Goal: Information Seeking & Learning: Learn about a topic

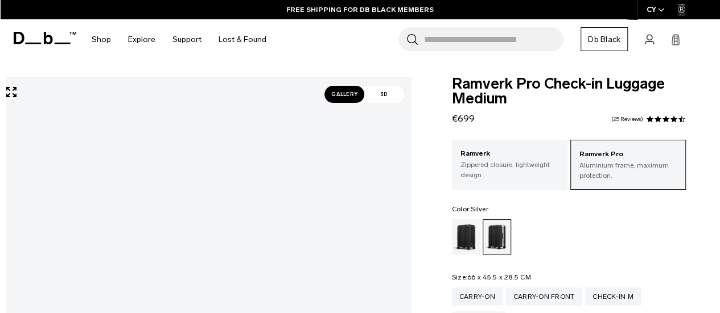
click at [597, 164] on p "Aluminium frame, maximum protection." at bounding box center [627, 170] width 97 height 20
click at [504, 162] on p "Zippered closure, lightweight design." at bounding box center [509, 170] width 98 height 20
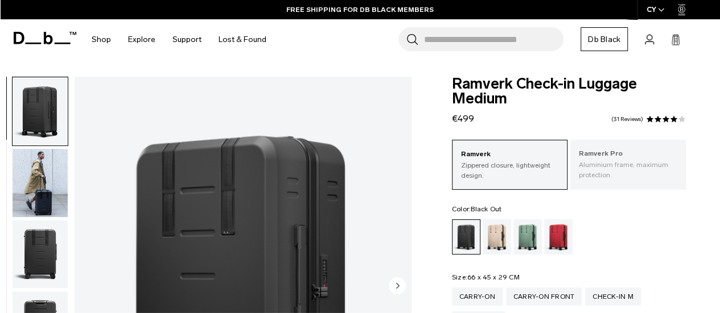
click at [606, 164] on p "Aluminium frame, maximum protection." at bounding box center [627, 170] width 98 height 20
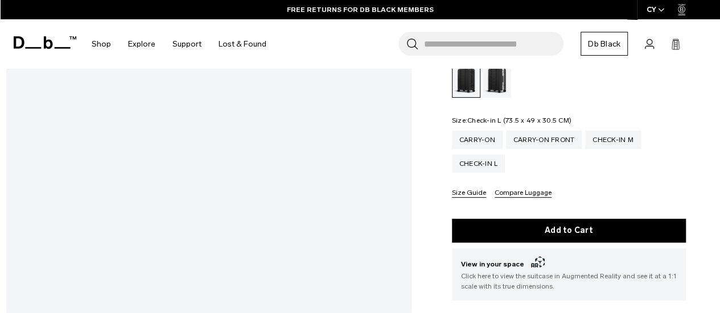
scroll to position [57, 0]
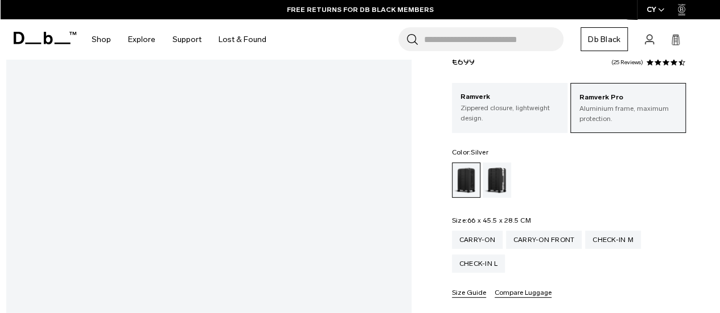
click at [491, 171] on div "Silver" at bounding box center [496, 180] width 29 height 35
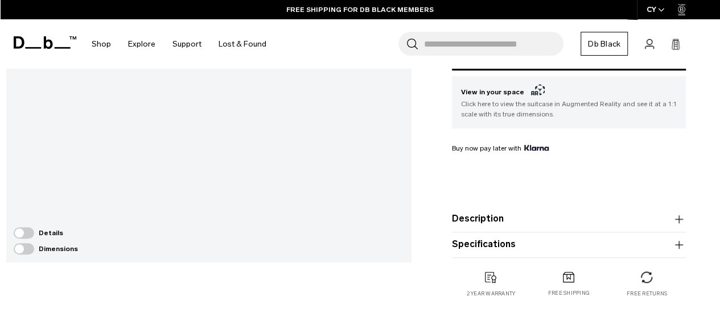
scroll to position [341, 0]
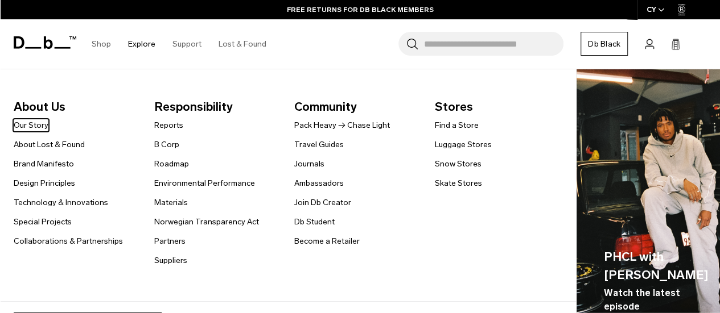
click at [143, 72] on nav "About Us Our Story About Lost & Found Brand Manifesto Design Principles Technol…" at bounding box center [285, 185] width 570 height 233
drag, startPoint x: 146, startPoint y: 73, endPoint x: 170, endPoint y: 107, distance: 40.9
click at [167, 108] on nav "About Us Our Story About Lost & Found Brand Manifesto Design Principles Technol…" at bounding box center [285, 185] width 570 height 233
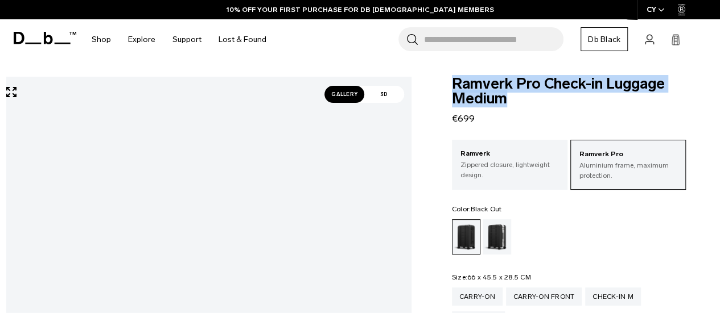
click at [526, 104] on span "Ramverk Pro Check-in Luggage Medium" at bounding box center [569, 92] width 234 height 30
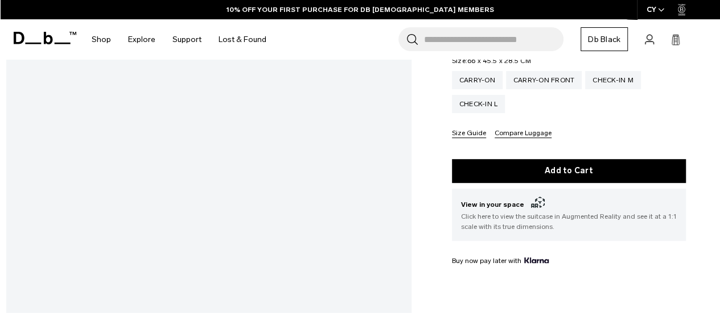
scroll to position [284, 0]
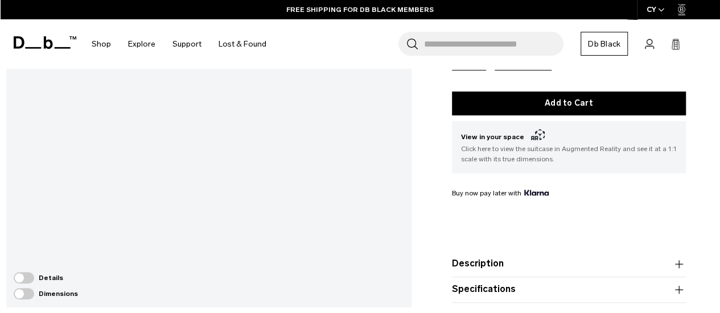
click at [19, 276] on span at bounding box center [24, 277] width 20 height 11
click at [20, 296] on span at bounding box center [24, 293] width 20 height 11
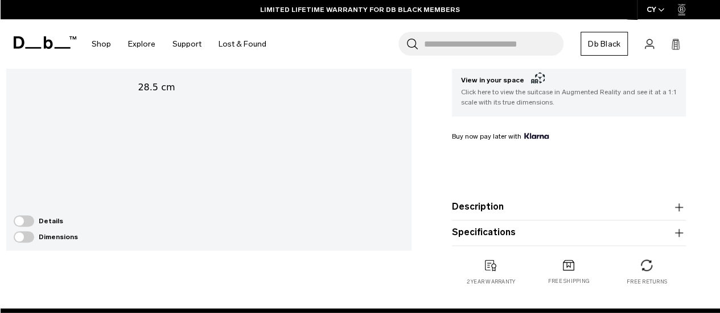
click at [492, 212] on button "Description" at bounding box center [569, 208] width 234 height 14
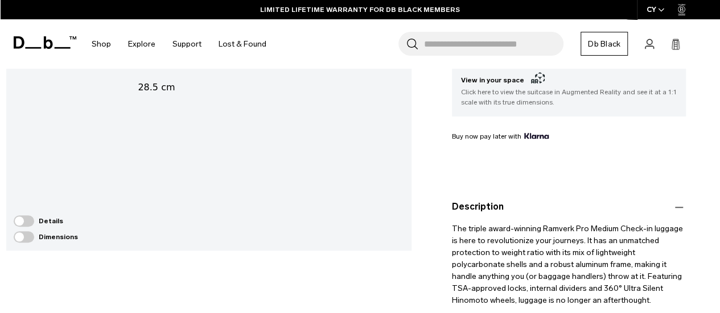
scroll to position [455, 0]
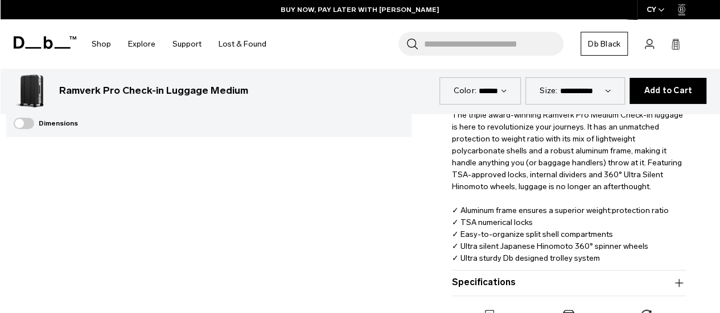
click at [511, 284] on button "Specifications" at bounding box center [569, 283] width 234 height 14
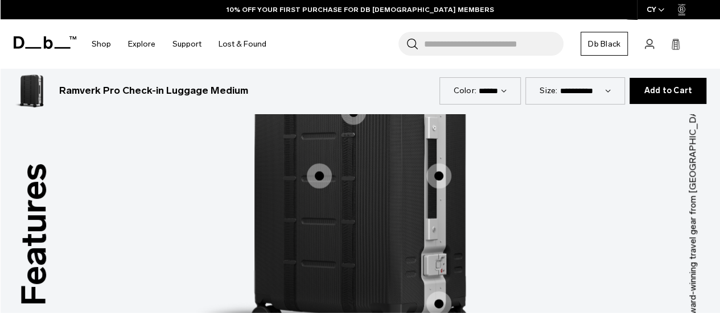
scroll to position [1422, 0]
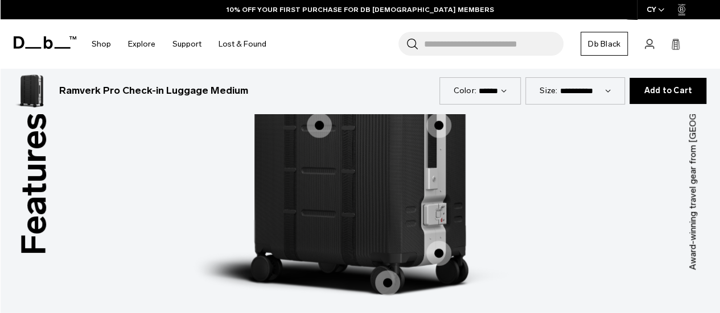
click at [441, 241] on span "1 / 3" at bounding box center [438, 253] width 25 height 25
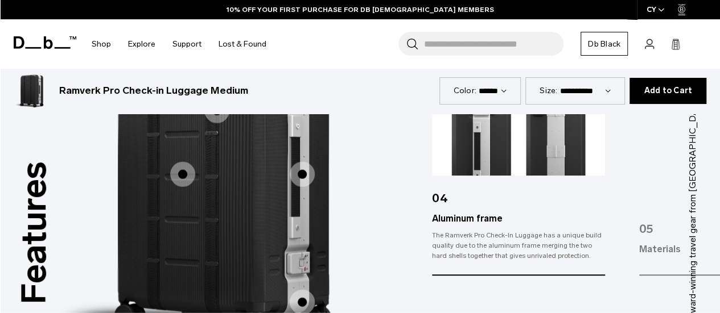
scroll to position [1308, 0]
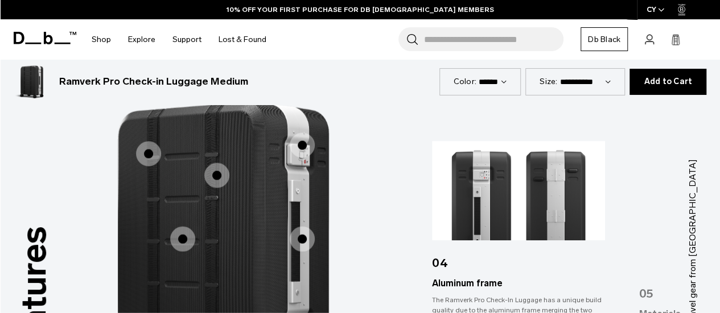
click at [304, 227] on span "1 / 3" at bounding box center [302, 239] width 25 height 25
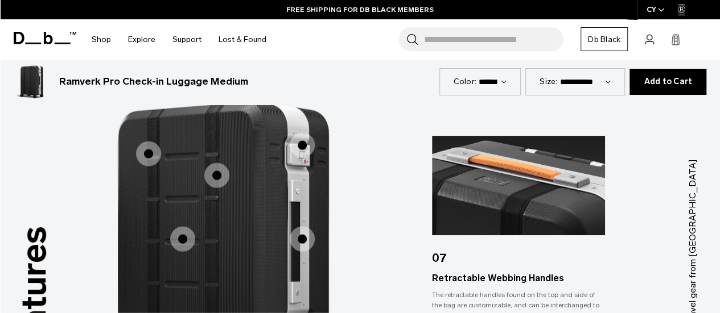
click at [179, 227] on span "1 / 3" at bounding box center [182, 239] width 25 height 25
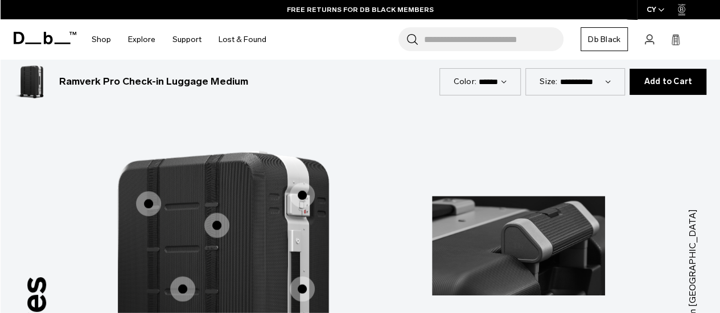
scroll to position [1195, 0]
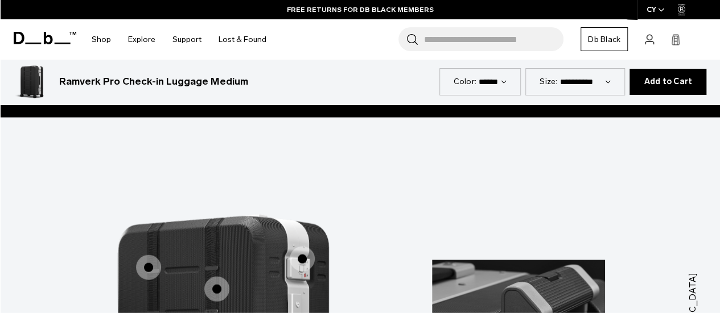
click at [148, 255] on span "1 / 3" at bounding box center [148, 267] width 25 height 25
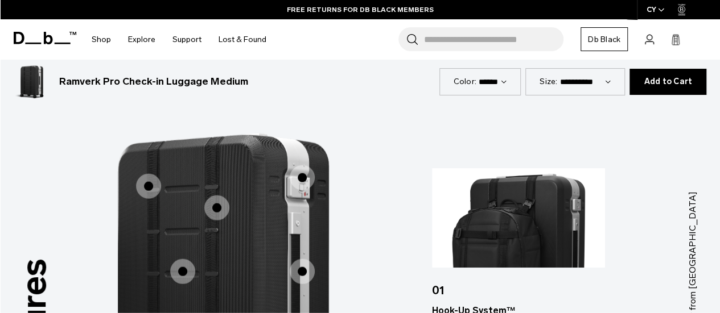
scroll to position [1308, 0]
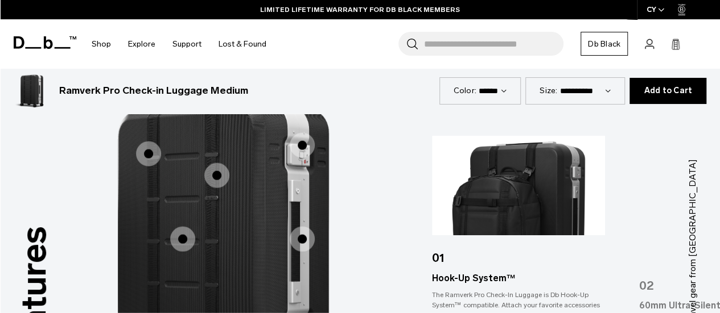
click at [221, 163] on span "1 / 3" at bounding box center [216, 175] width 25 height 25
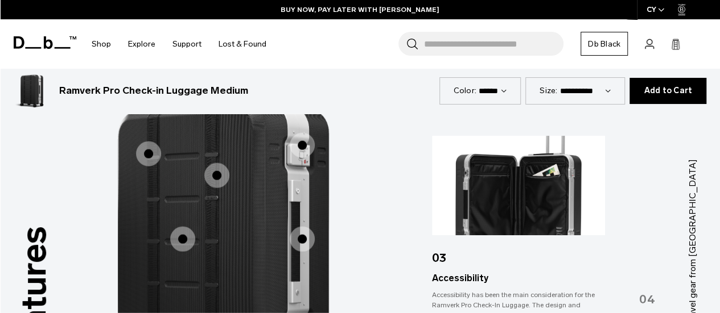
click at [150, 142] on span "1 / 3" at bounding box center [148, 154] width 25 height 25
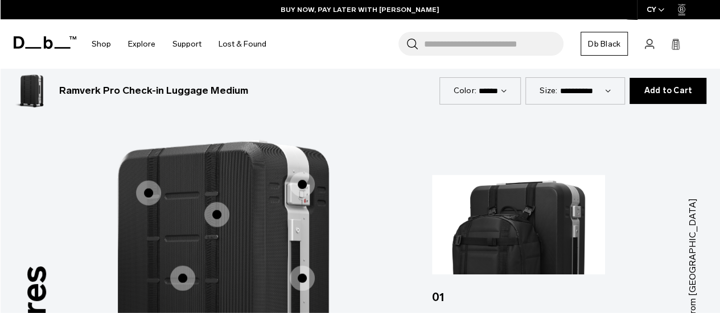
scroll to position [1251, 0]
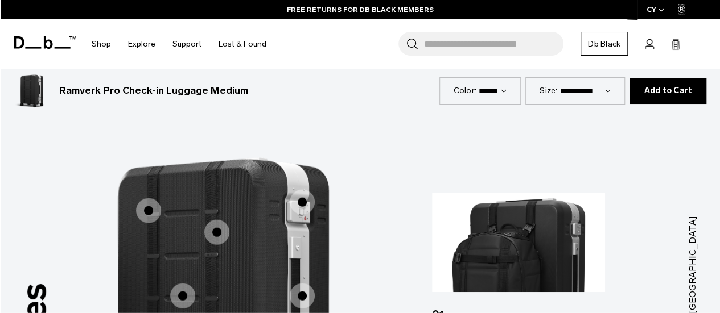
click at [221, 220] on span "1 / 3" at bounding box center [216, 232] width 25 height 25
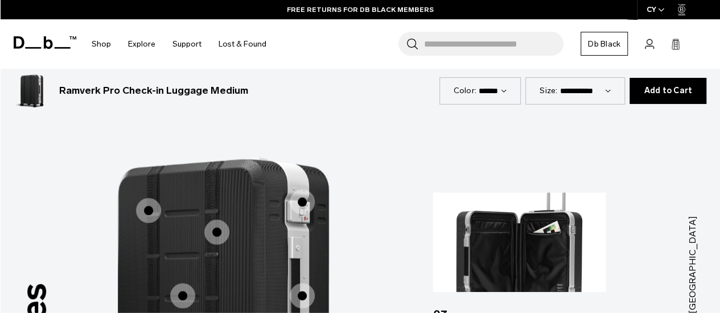
click at [518, 201] on img "3 / 7" at bounding box center [518, 243] width 173 height 100
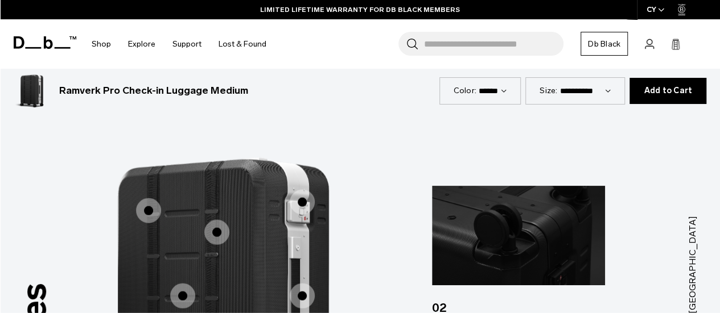
click at [222, 220] on span "1 / 3" at bounding box center [216, 232] width 25 height 25
click at [220, 220] on span "1 / 3" at bounding box center [216, 232] width 25 height 25
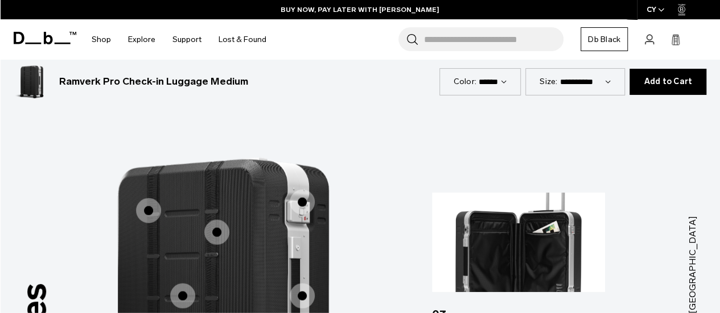
click at [530, 242] on img "3 / 7" at bounding box center [518, 243] width 173 height 100
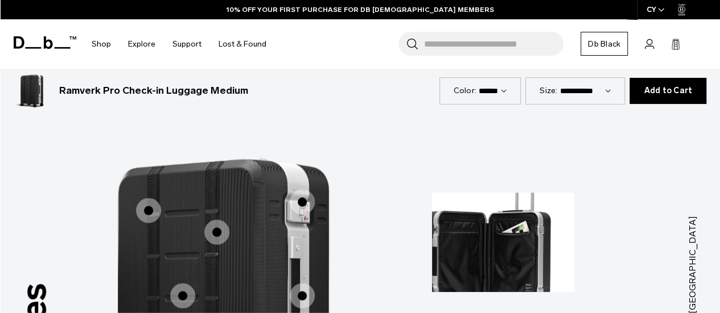
click at [498, 212] on img "3 / 7" at bounding box center [487, 243] width 173 height 100
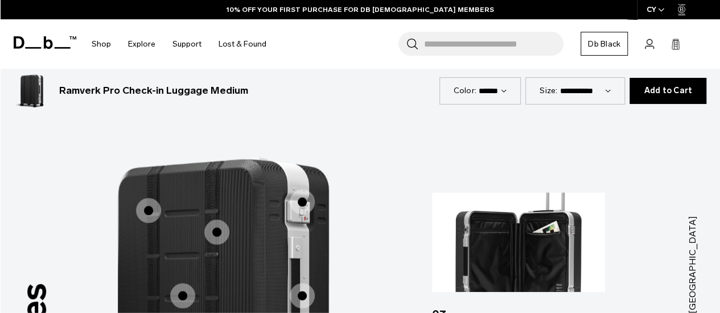
click at [498, 212] on img "3 / 7" at bounding box center [518, 243] width 173 height 100
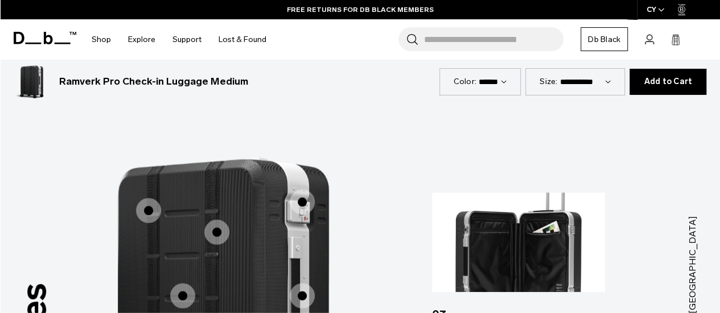
click at [518, 246] on img "3 / 7" at bounding box center [518, 243] width 173 height 100
click at [554, 229] on img "3 / 7" at bounding box center [518, 243] width 173 height 100
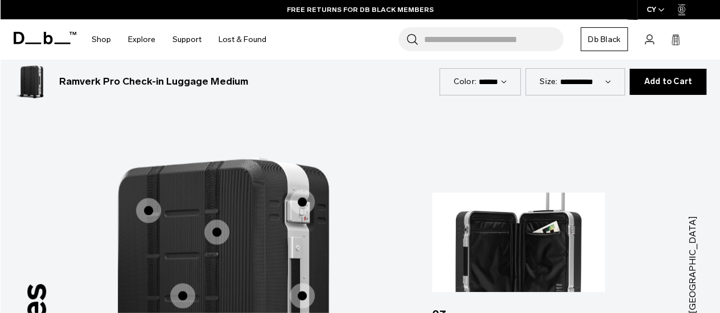
click at [552, 222] on img "3 / 7" at bounding box center [518, 243] width 173 height 100
click at [551, 218] on img "3 / 7" at bounding box center [518, 243] width 173 height 100
click at [492, 209] on img "3 / 7" at bounding box center [518, 243] width 173 height 100
click at [467, 210] on img "3 / 7" at bounding box center [518, 243] width 173 height 100
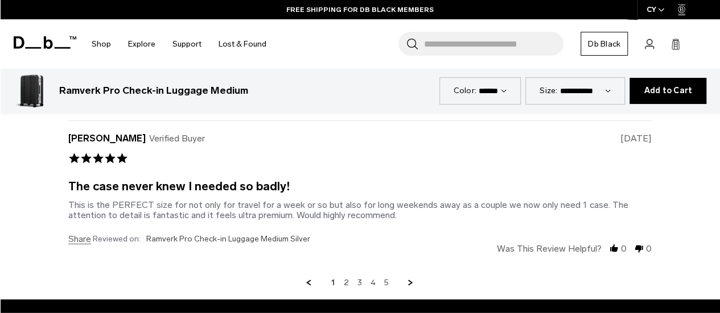
scroll to position [4039, 0]
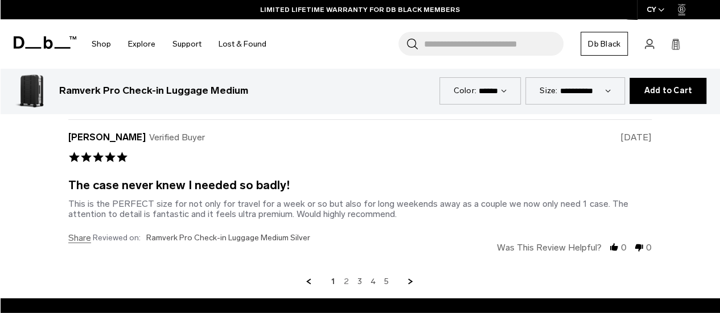
click at [348, 277] on link "2" at bounding box center [346, 282] width 5 height 10
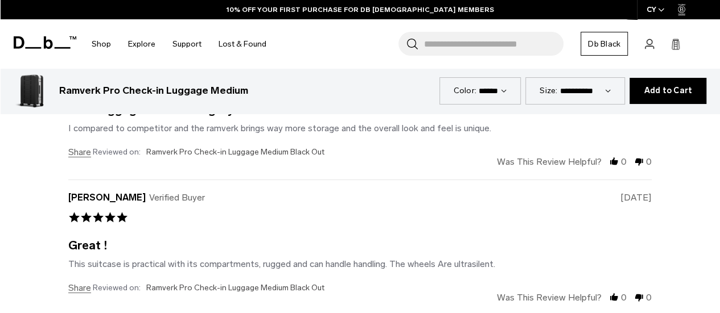
scroll to position [4121, 0]
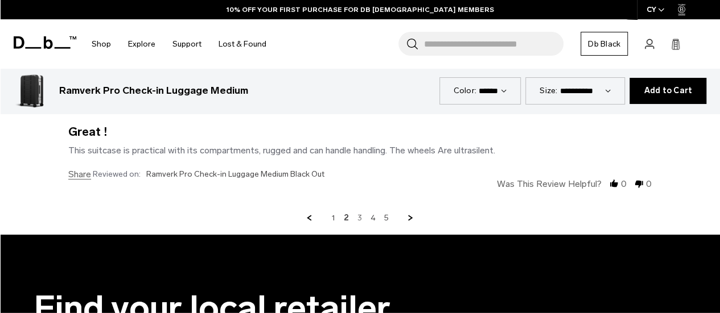
click at [360, 213] on link "3" at bounding box center [359, 218] width 5 height 10
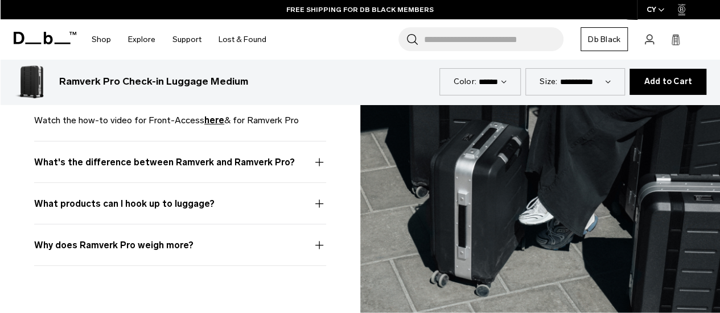
scroll to position [3058, 0]
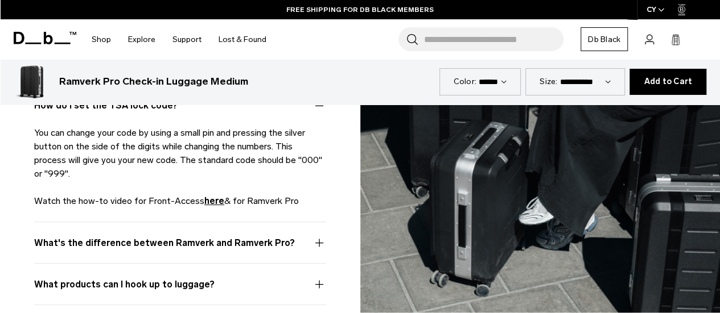
click at [488, 169] on img at bounding box center [540, 156] width 360 height 313
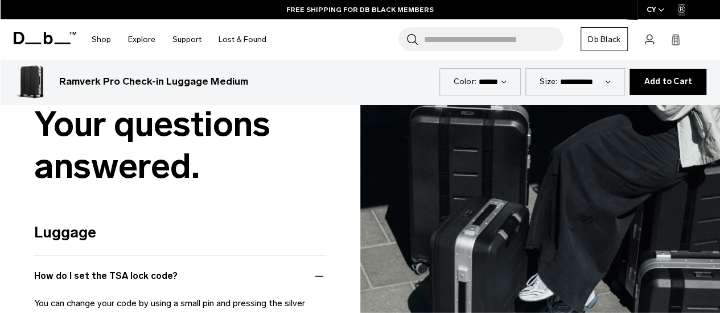
scroll to position [2717, 0]
